Goal: Browse casually: Explore the website without a specific task or goal

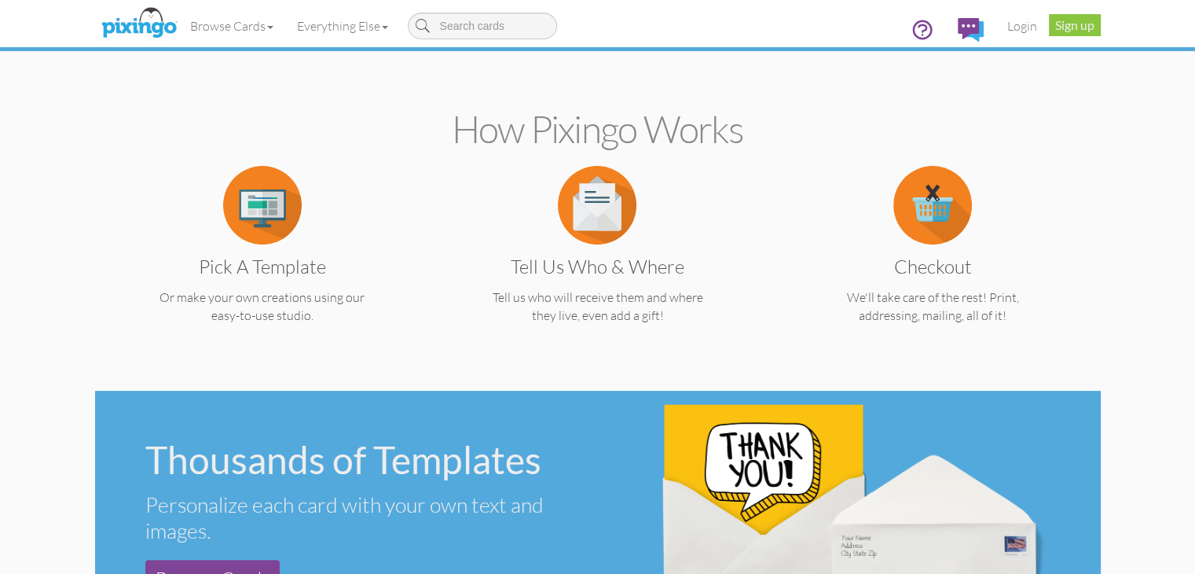
scroll to position [314, 0]
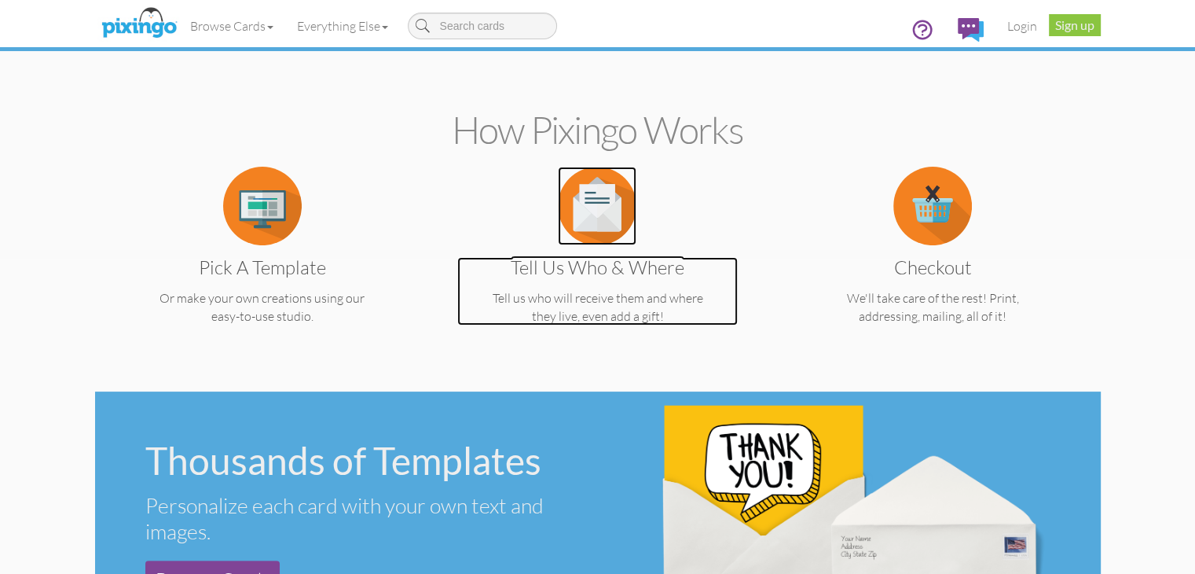
click at [457, 318] on p "Tell us who will receive them and where they live, even add a gift!" at bounding box center [597, 307] width 281 height 36
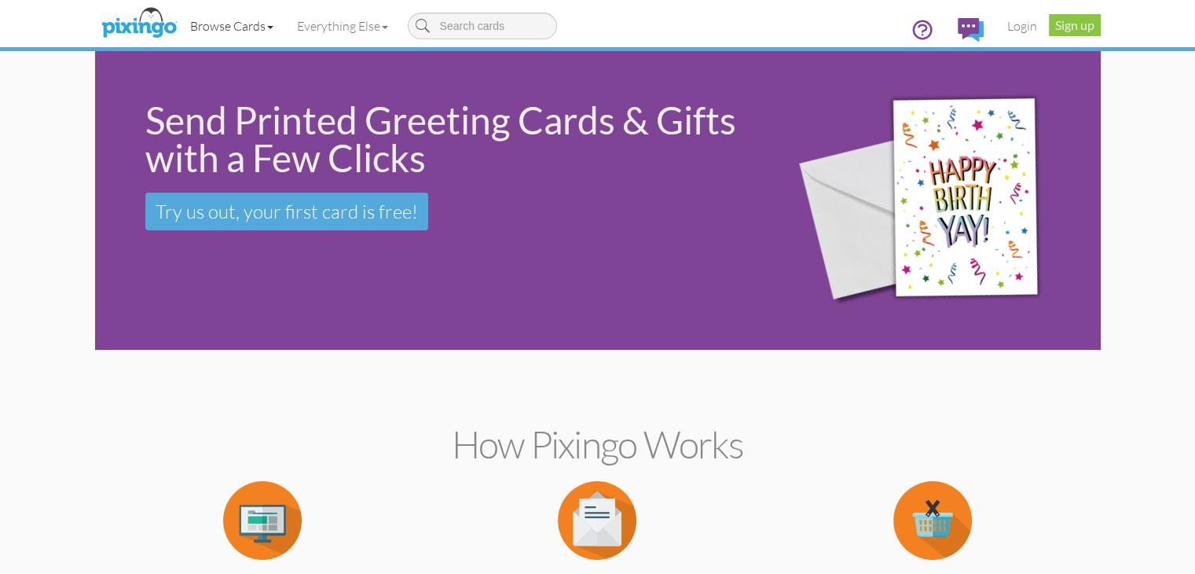
click at [178, 30] on link "Browse Cards" at bounding box center [231, 25] width 107 height 39
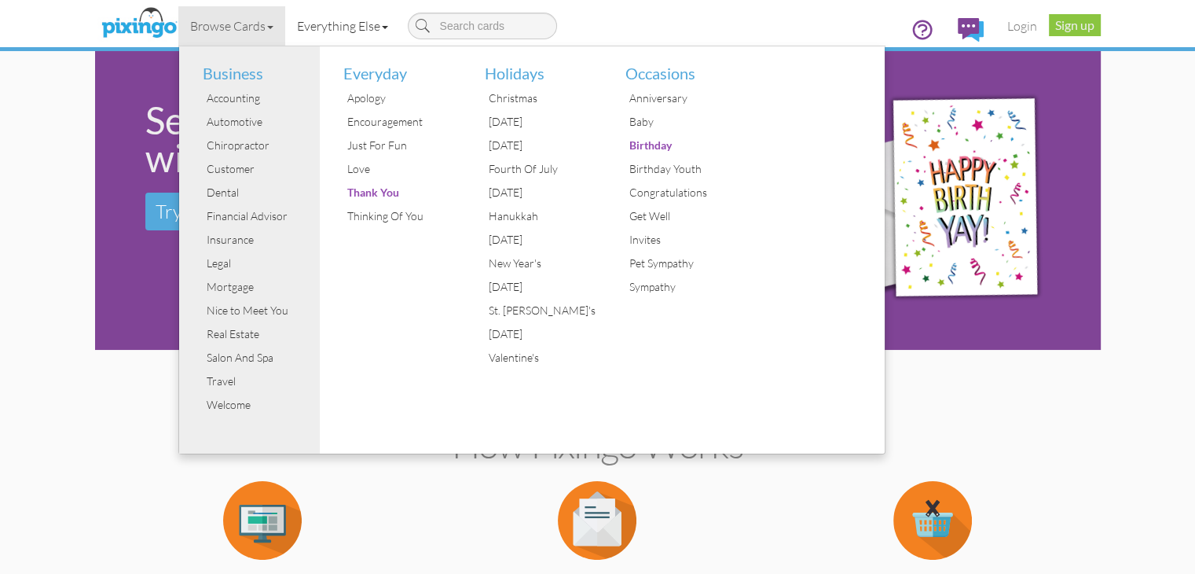
click at [290, 24] on link "Everything Else" at bounding box center [342, 25] width 115 height 39
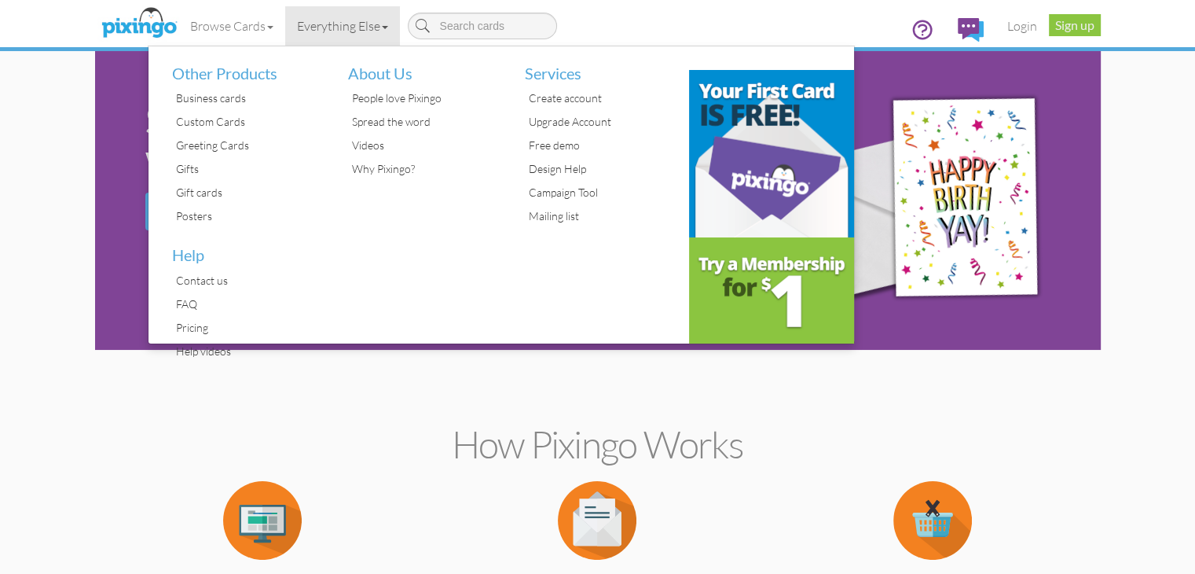
click at [434, 403] on section "How Pixingo works Pick a Template Or make your own creations using our easy-to-…" at bounding box center [598, 528] width 982 height 340
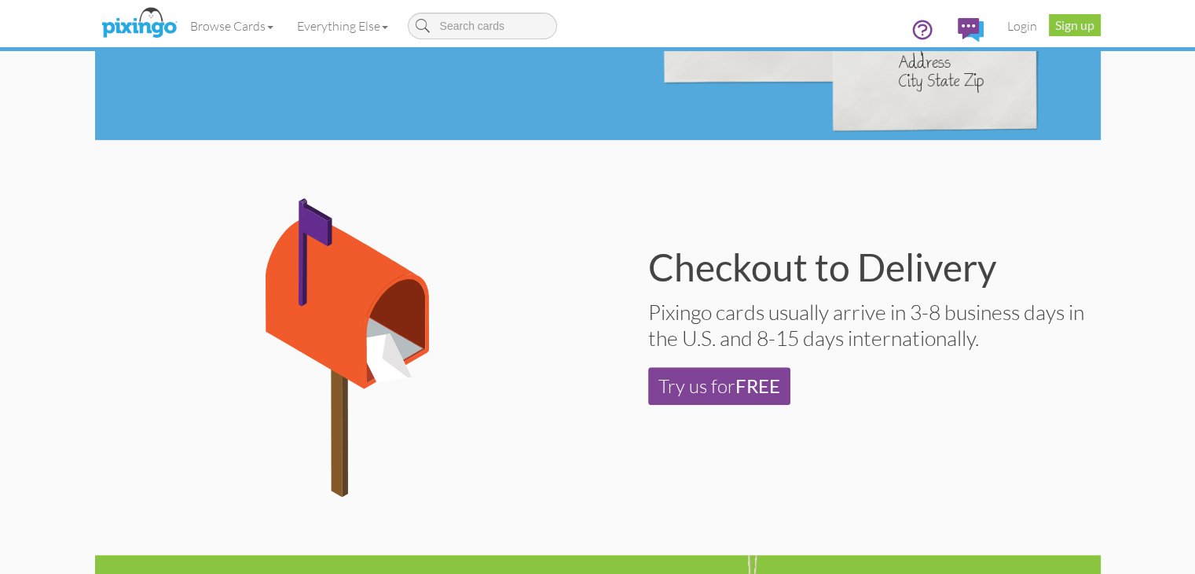
scroll to position [1100, 0]
